Goal: Task Accomplishment & Management: Use online tool/utility

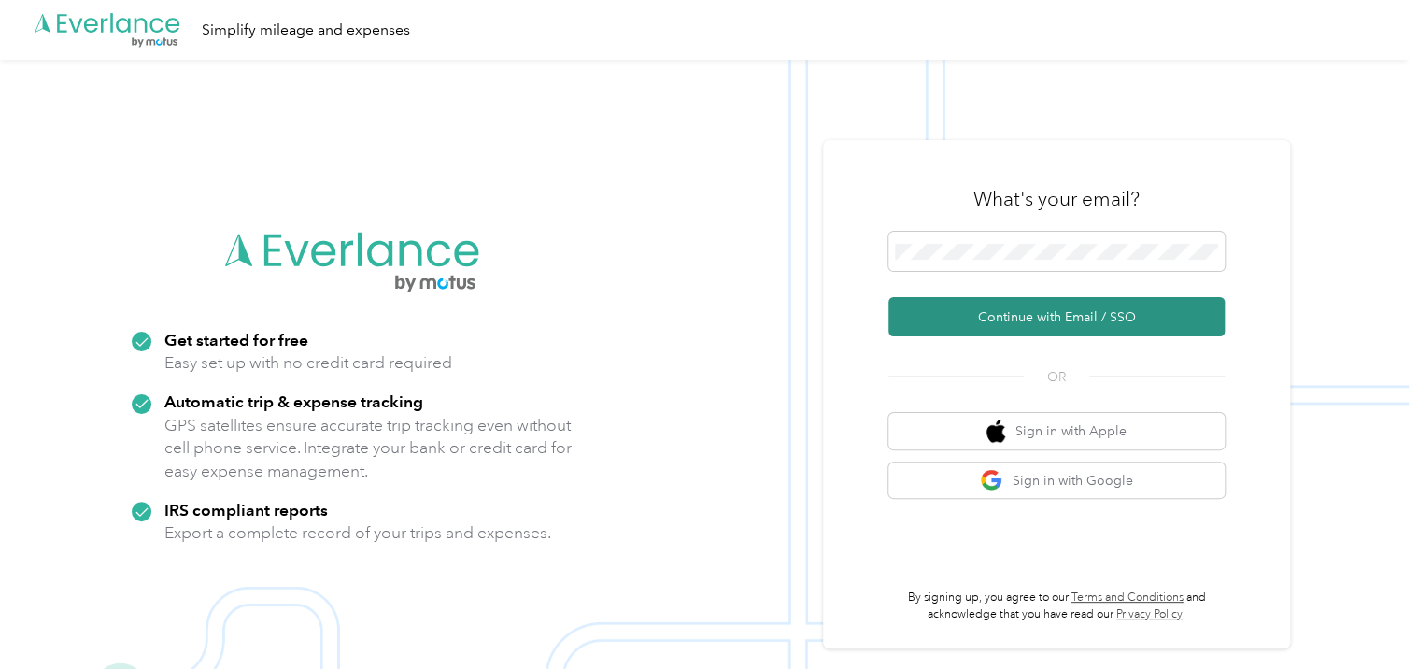
click at [1047, 314] on button "Continue with Email / SSO" at bounding box center [1057, 316] width 336 height 39
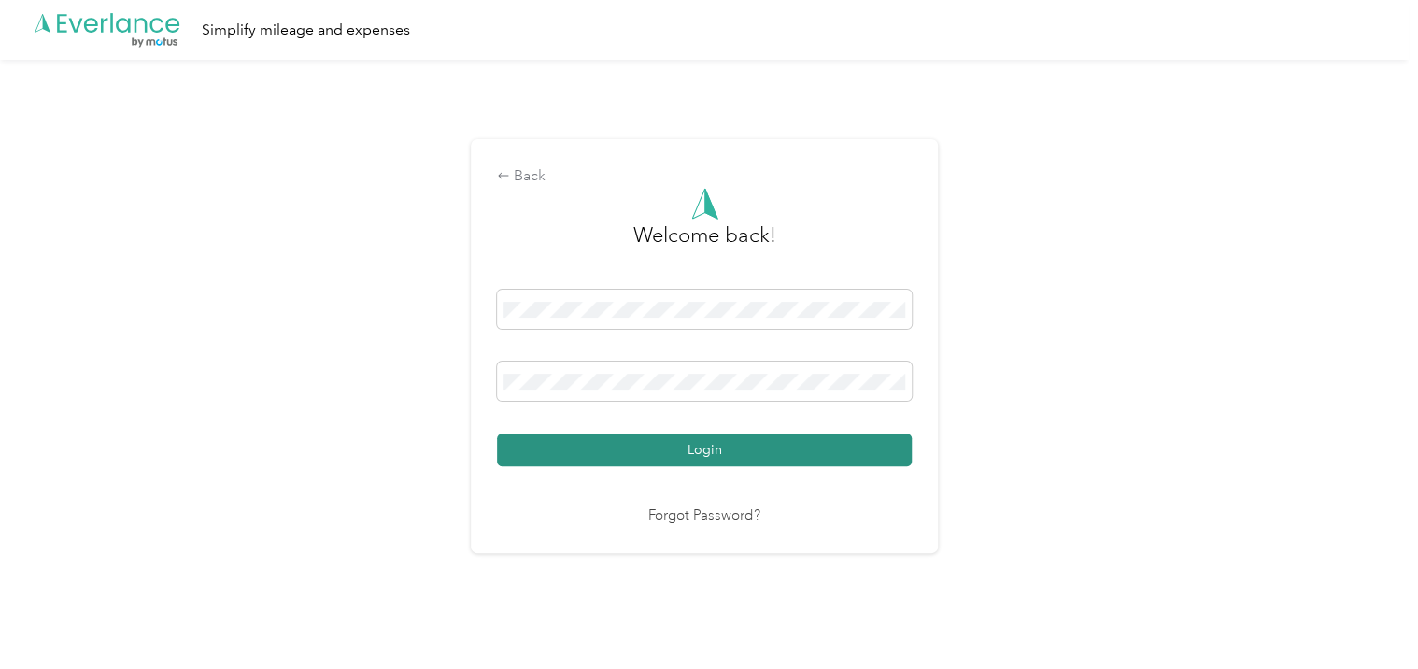
click at [698, 442] on button "Login" at bounding box center [704, 450] width 415 height 33
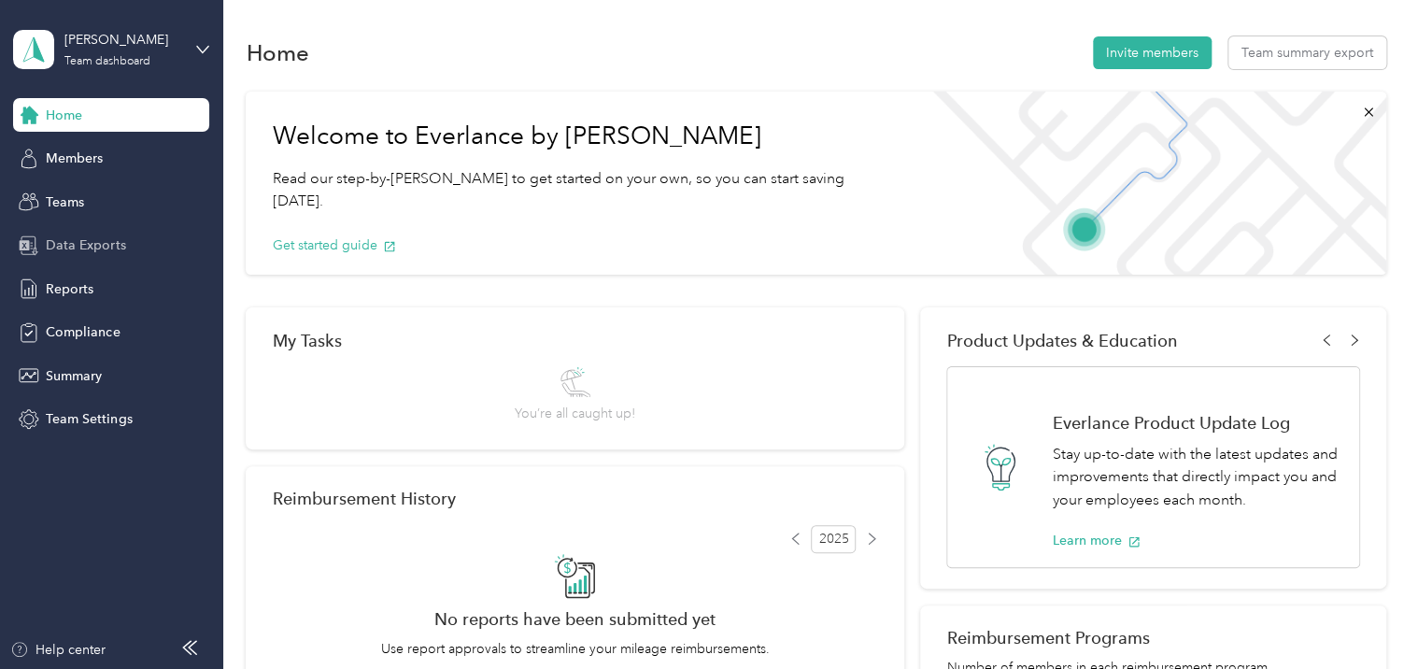
click at [76, 248] on span "Data Exports" at bounding box center [85, 245] width 79 height 20
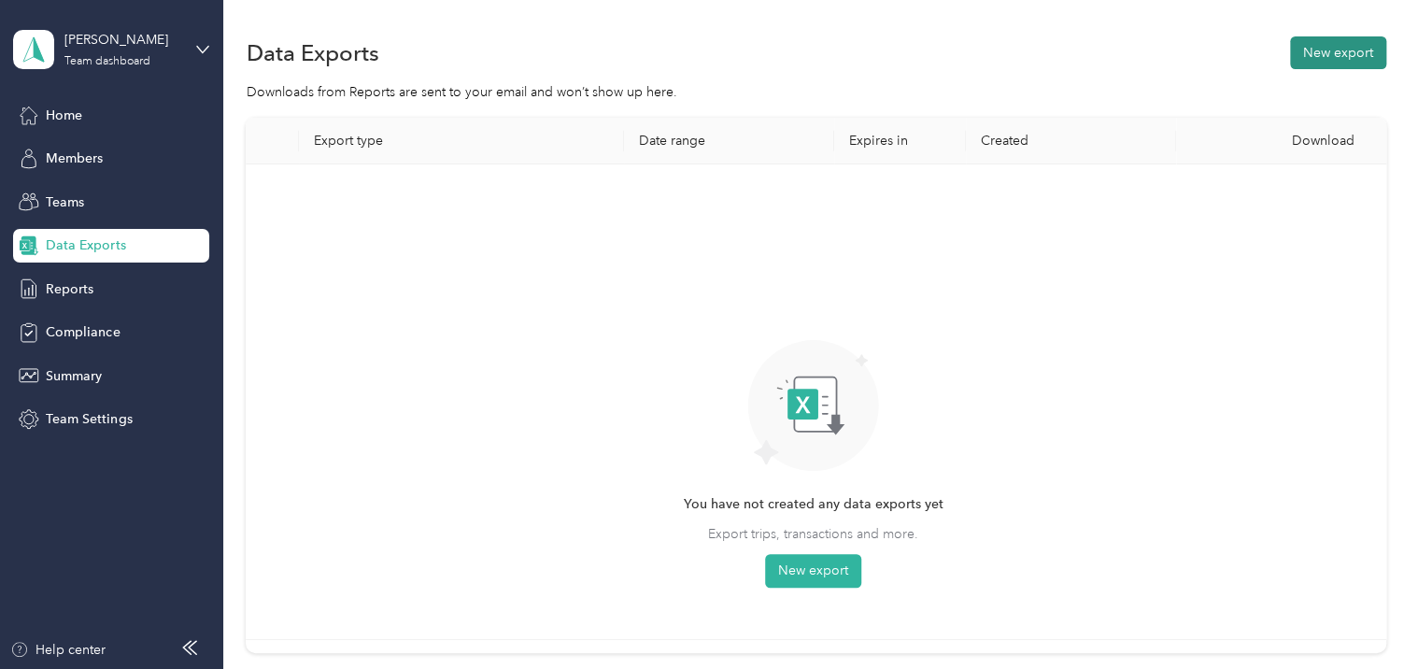
click at [1321, 52] on button "New export" at bounding box center [1338, 52] width 96 height 33
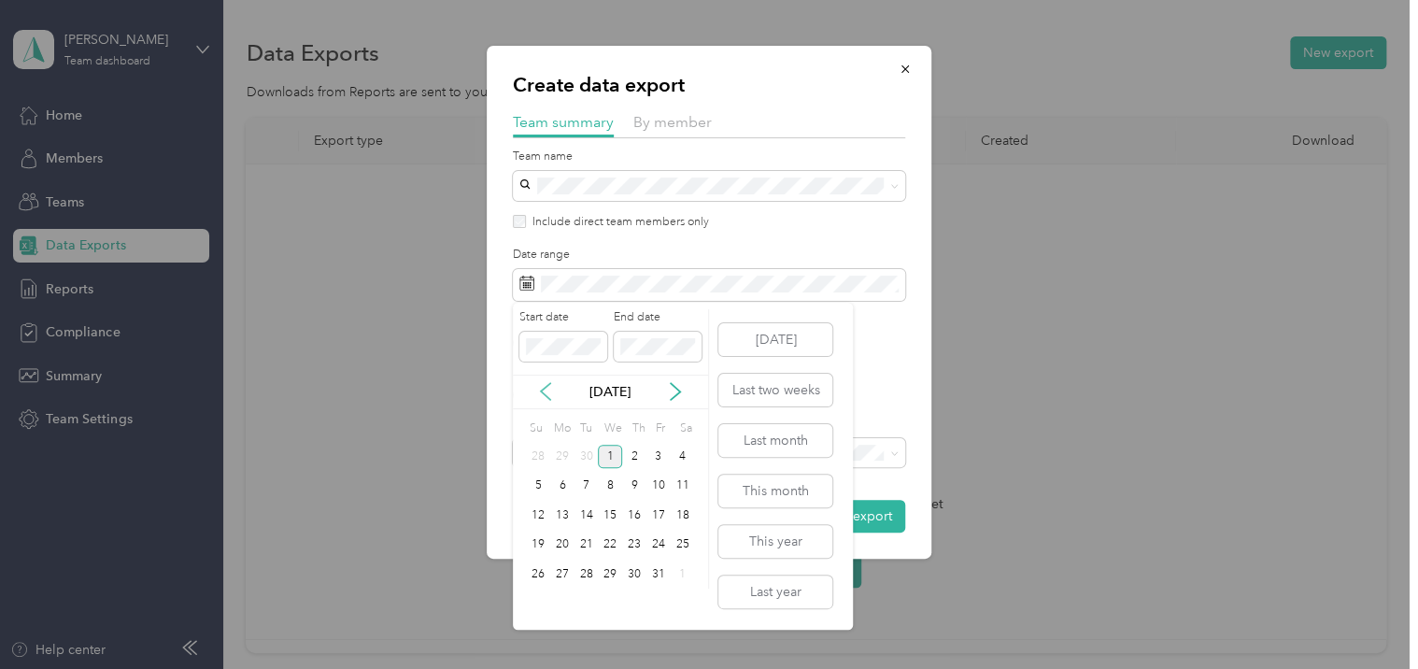
click at [546, 388] on icon at bounding box center [545, 391] width 19 height 19
click at [539, 538] on div "21" at bounding box center [538, 544] width 24 height 23
click at [583, 569] on div "30" at bounding box center [587, 573] width 24 height 23
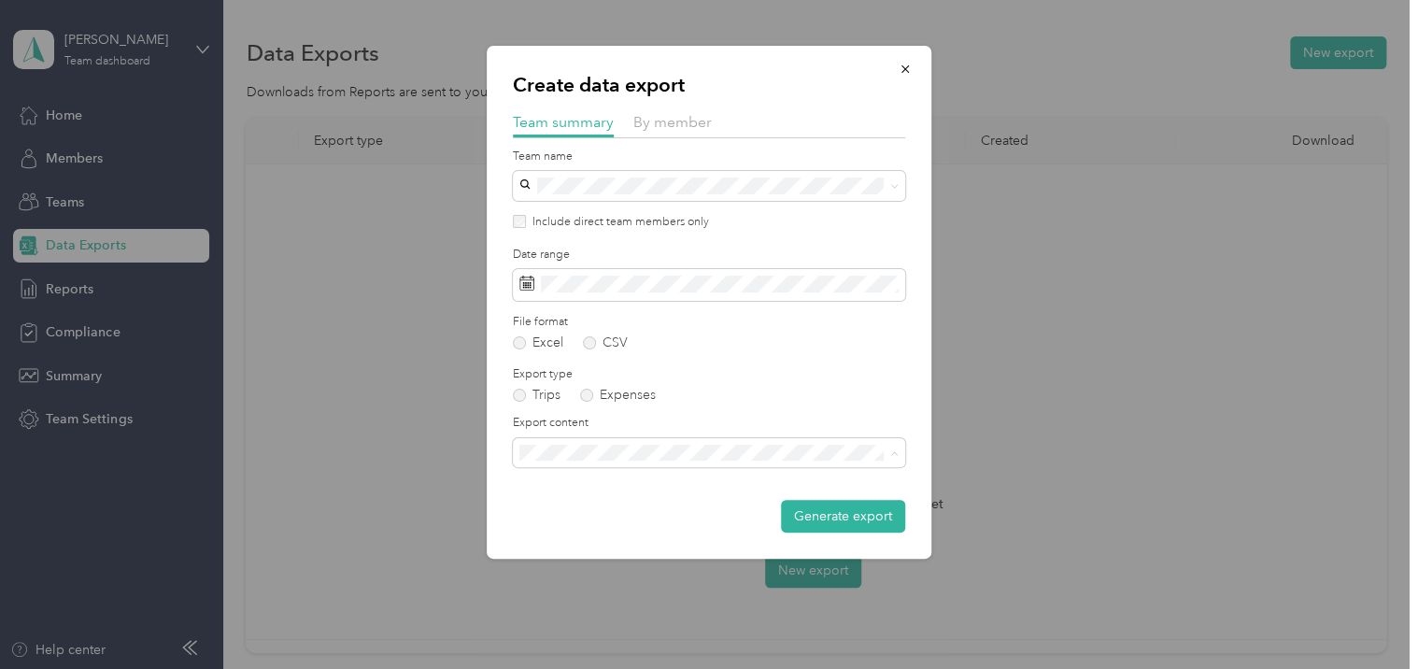
click at [611, 512] on span "Summary and full trips list" at bounding box center [600, 518] width 149 height 16
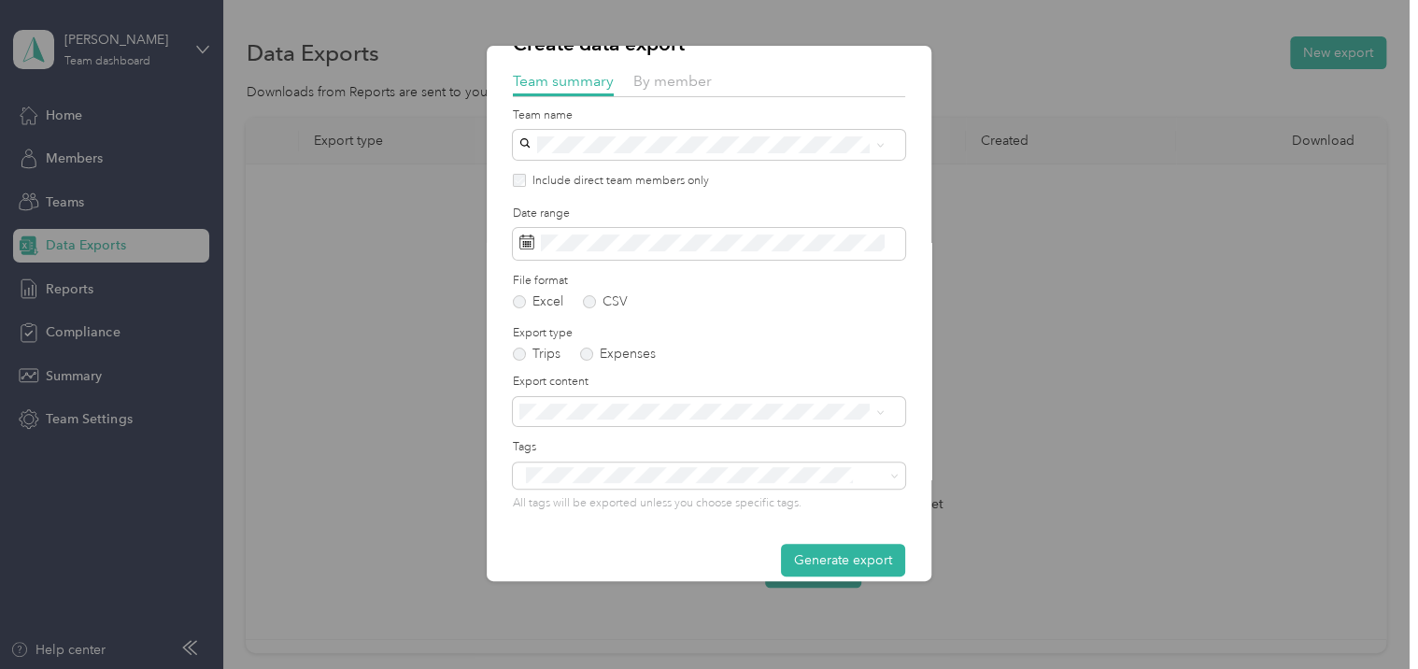
scroll to position [64, 0]
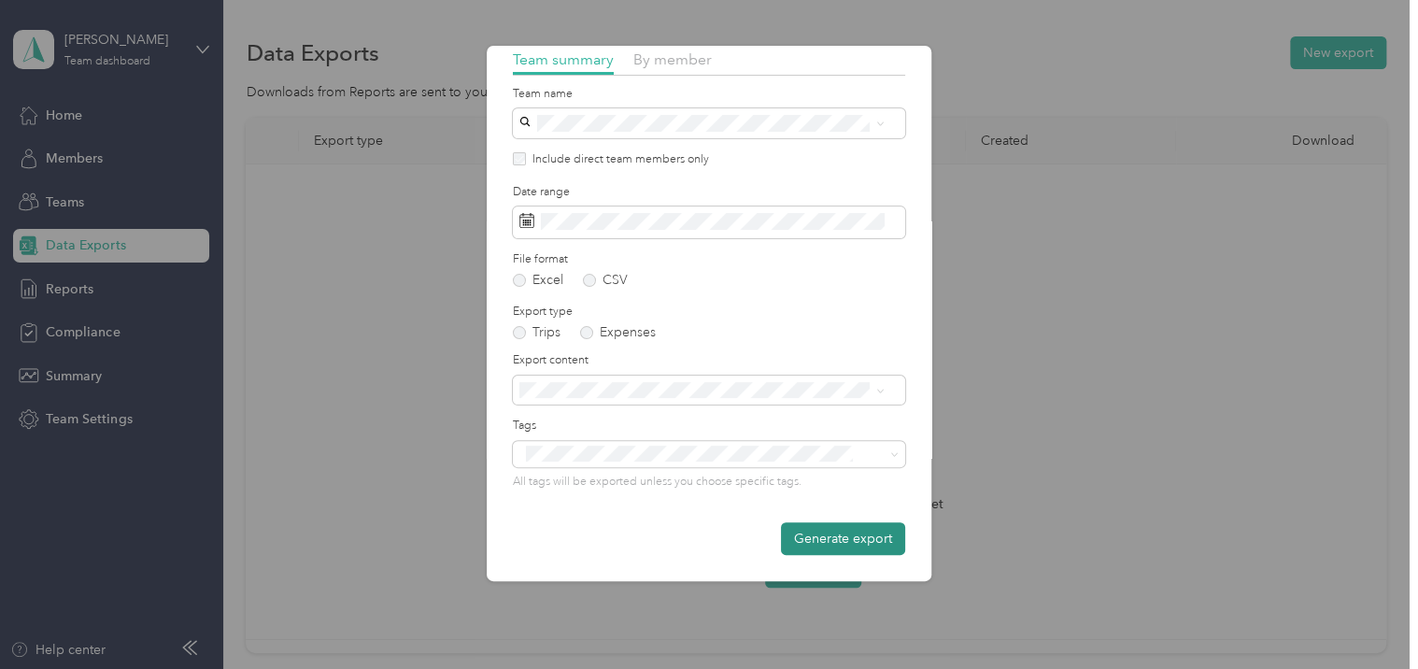
click at [789, 534] on button "Generate export" at bounding box center [843, 538] width 124 height 33
